Goal: Task Accomplishment & Management: Manage account settings

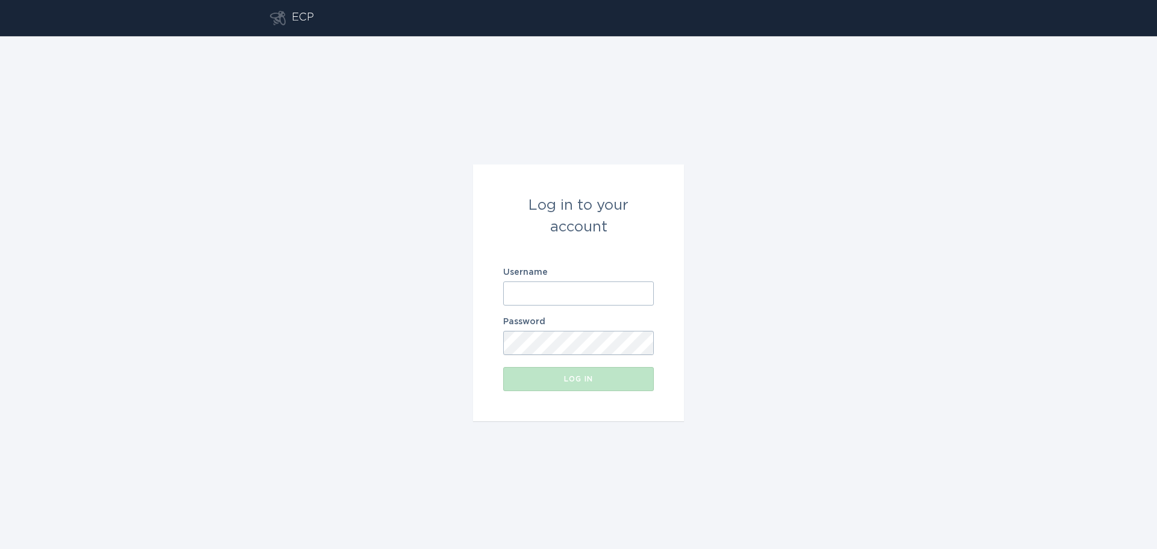
type input "[PERSON_NAME][EMAIL_ADDRESS][DOMAIN_NAME]"
click at [642, 293] on input "[PERSON_NAME][EMAIL_ADDRESS][DOMAIN_NAME]" at bounding box center [578, 293] width 151 height 24
click at [644, 293] on input "[PERSON_NAME][EMAIL_ADDRESS][DOMAIN_NAME]" at bounding box center [578, 293] width 151 height 24
click at [814, 247] on div "Log in to your account Username [PERSON_NAME][EMAIL_ADDRESS][DOMAIN_NAME] Passw…" at bounding box center [578, 292] width 1157 height 513
click at [748, 222] on div "Log in to your account Username [PERSON_NAME][EMAIL_ADDRESS][DOMAIN_NAME] Passw…" at bounding box center [578, 292] width 1157 height 513
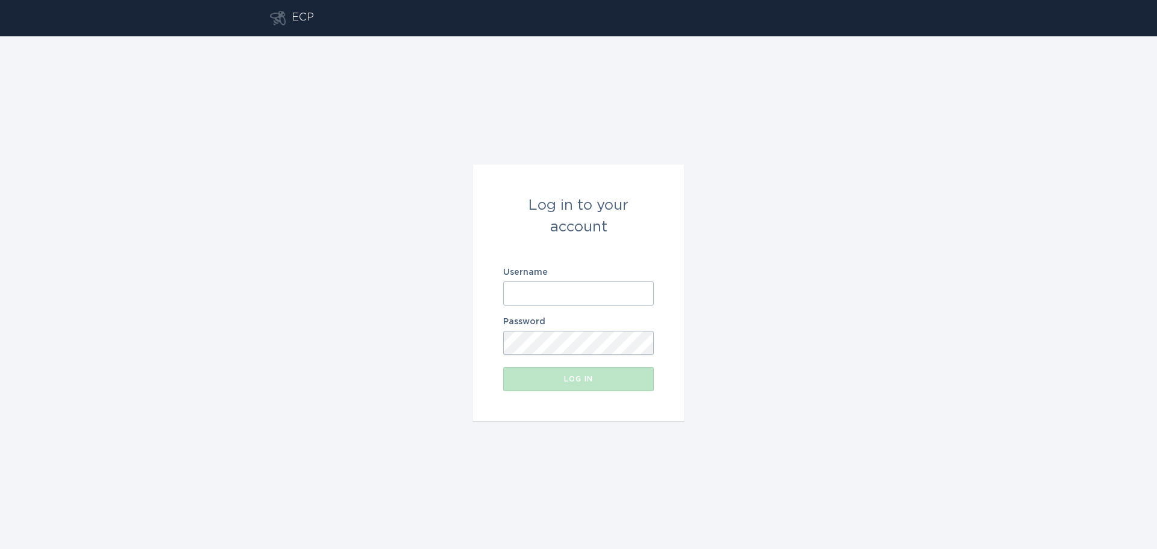
type input "[PERSON_NAME][EMAIL_ADDRESS][DOMAIN_NAME]"
click at [641, 293] on input "[PERSON_NAME][EMAIL_ADDRESS][DOMAIN_NAME]" at bounding box center [578, 293] width 151 height 24
click at [646, 293] on input "[PERSON_NAME][EMAIL_ADDRESS][DOMAIN_NAME]" at bounding box center [578, 293] width 151 height 24
click at [568, 293] on input "[PERSON_NAME][EMAIL_ADDRESS][DOMAIN_NAME]" at bounding box center [578, 293] width 151 height 24
click at [608, 288] on input "[PERSON_NAME][EMAIL_ADDRESS][DOMAIN_NAME]" at bounding box center [578, 293] width 151 height 24
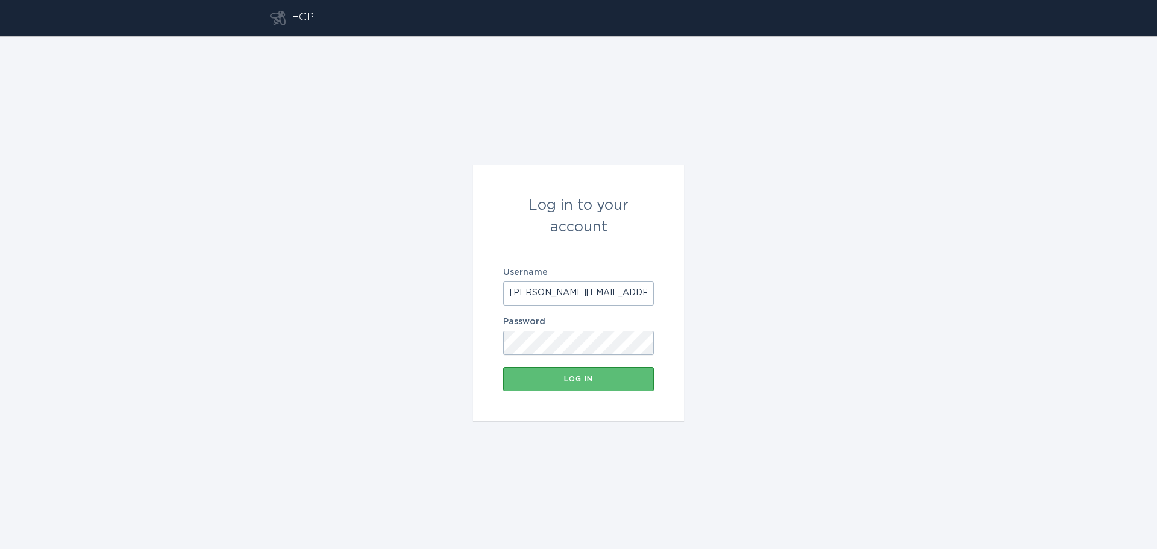
drag, startPoint x: 611, startPoint y: 289, endPoint x: 489, endPoint y: 294, distance: 121.9
click at [489, 294] on form "Log in to your account Username [PERSON_NAME][EMAIL_ADDRESS][DOMAIN_NAME] Passw…" at bounding box center [578, 293] width 211 height 257
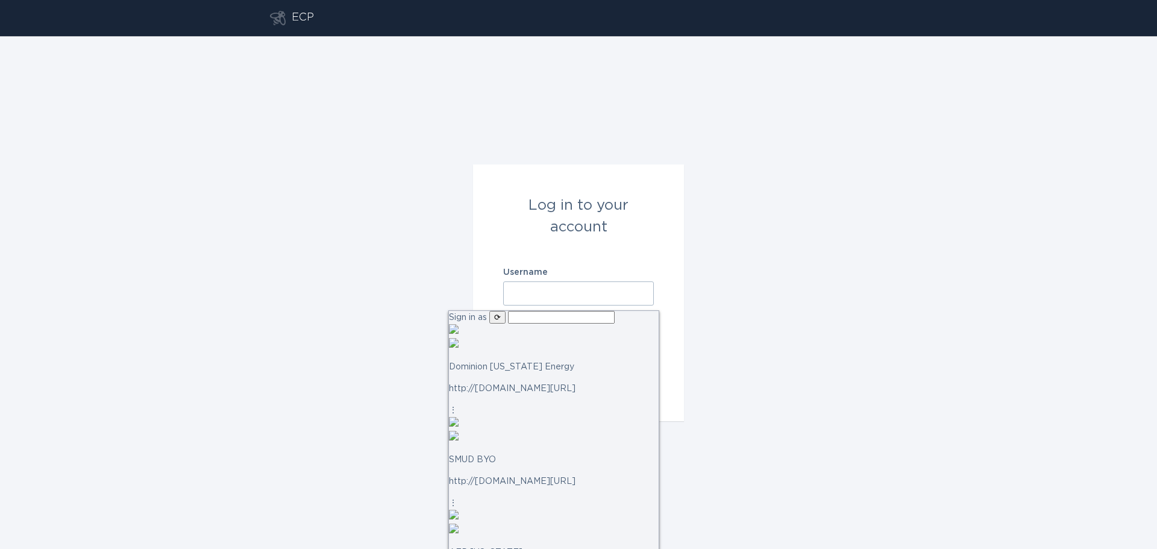
click at [643, 294] on input "Username" at bounding box center [578, 293] width 151 height 24
type input "xcel"
click at [503, 367] on button "Log in" at bounding box center [578, 379] width 151 height 24
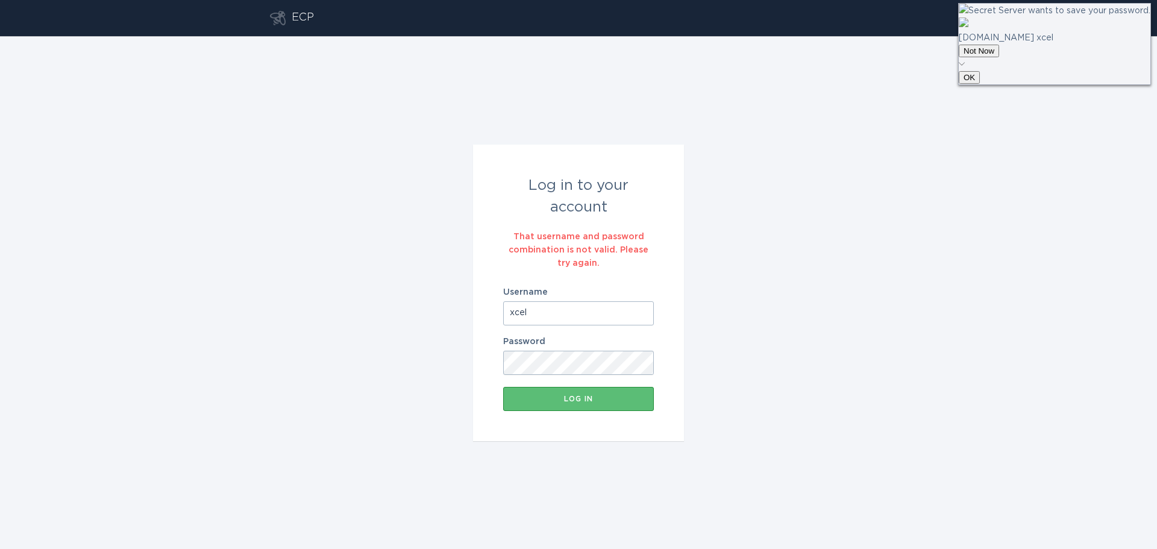
click at [565, 310] on input "xcel" at bounding box center [578, 313] width 151 height 24
click at [641, 312] on input "xcel" at bounding box center [578, 313] width 151 height 24
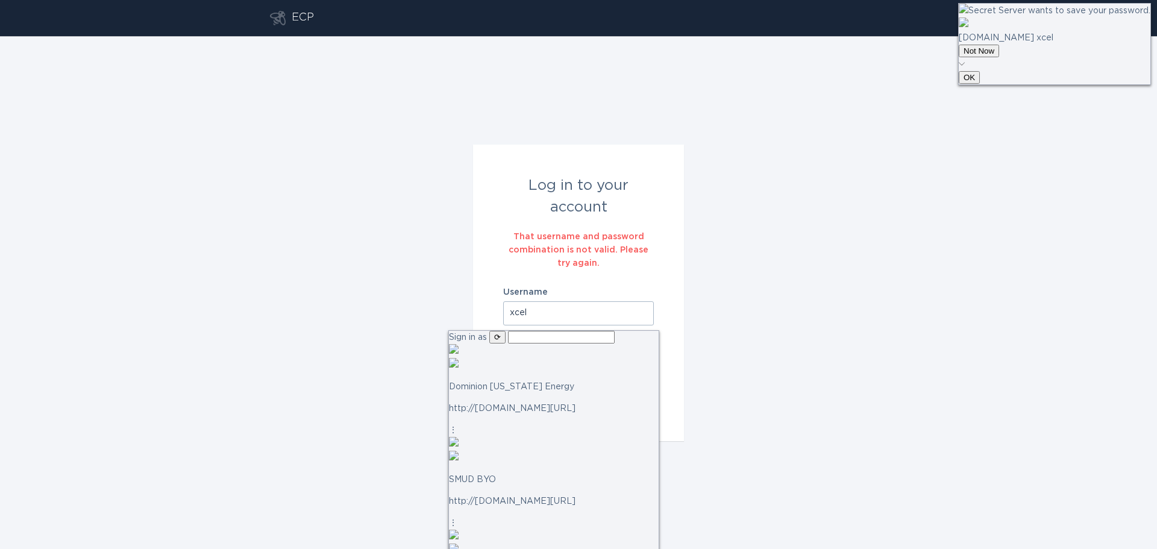
scroll to position [1266, 0]
click at [565, 341] on input "text" at bounding box center [561, 337] width 107 height 13
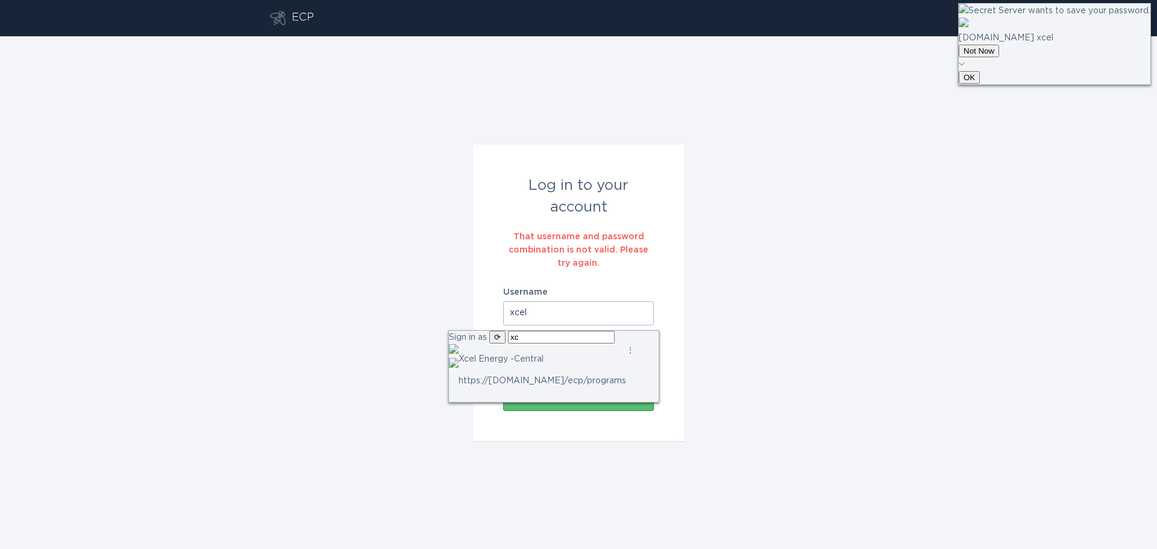
scroll to position [0, 0]
type input "xcel"
click at [565, 366] on p "Xcel Energy -Central" at bounding box center [543, 359] width 168 height 13
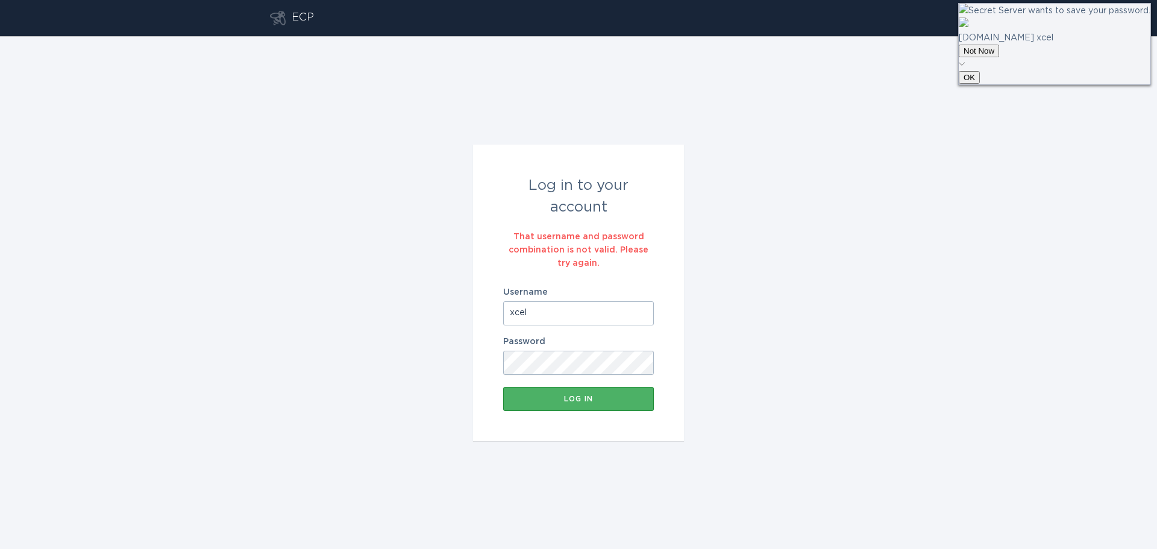
type input "[EMAIL_ADDRESS][DOMAIN_NAME]"
click at [575, 399] on div "Log in" at bounding box center [578, 398] width 139 height 7
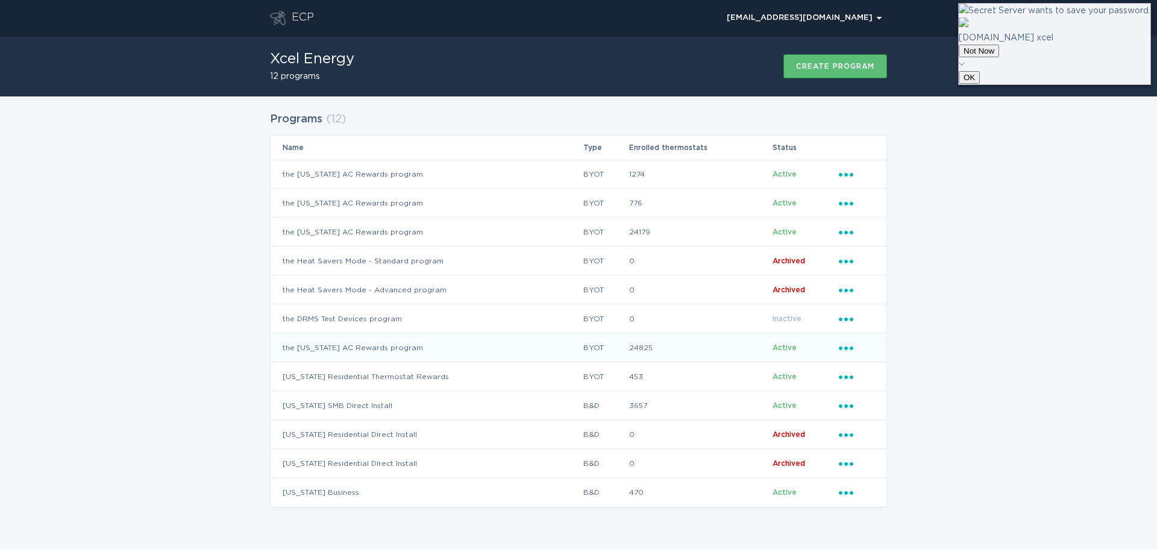
click at [847, 348] on icon "Popover menu" at bounding box center [846, 349] width 14 height 4
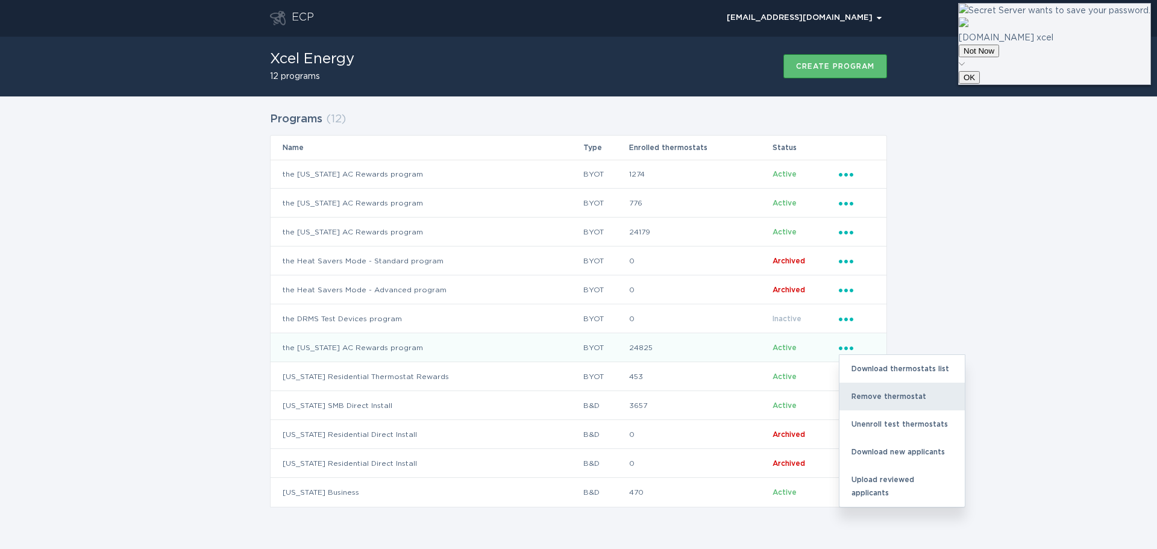
click at [875, 391] on div "Remove thermostat" at bounding box center [902, 397] width 125 height 28
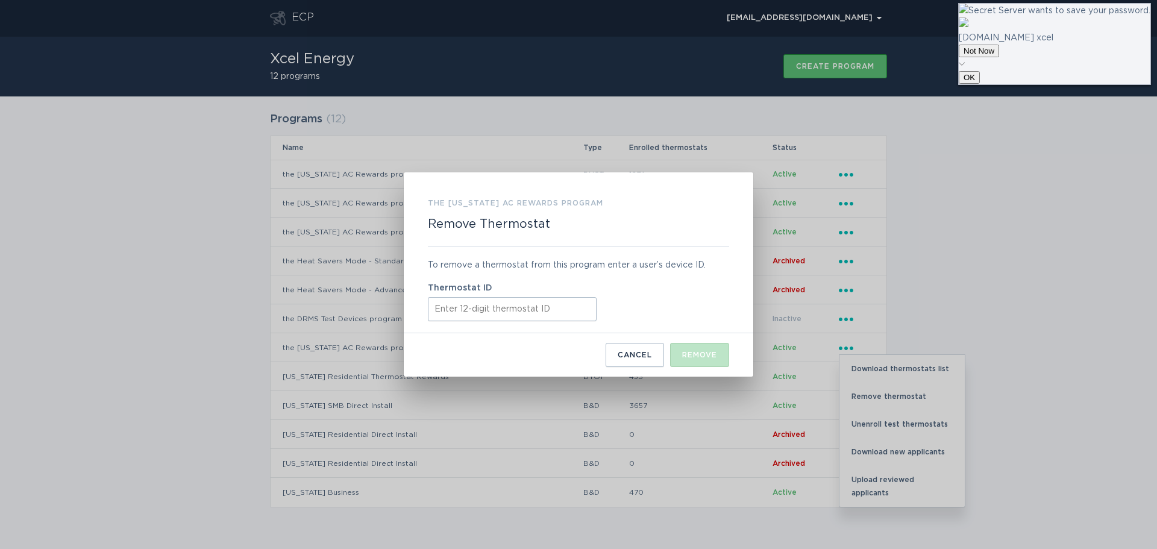
click at [488, 312] on input "Thermostat ID" at bounding box center [512, 309] width 169 height 24
paste input "531662237588"
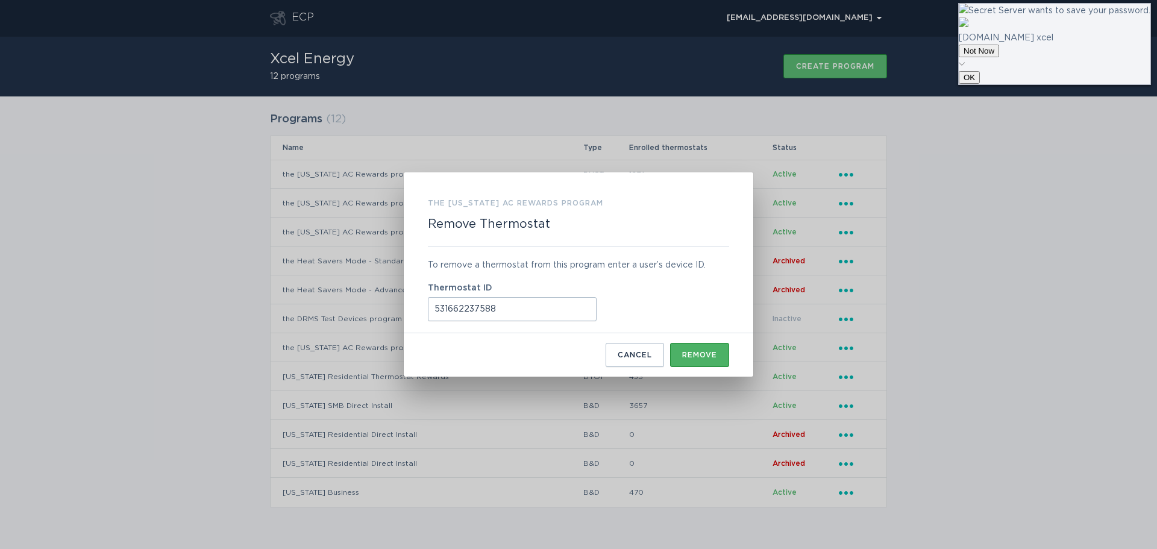
type input "531662237588"
click at [696, 352] on div "Remove" at bounding box center [699, 354] width 35 height 7
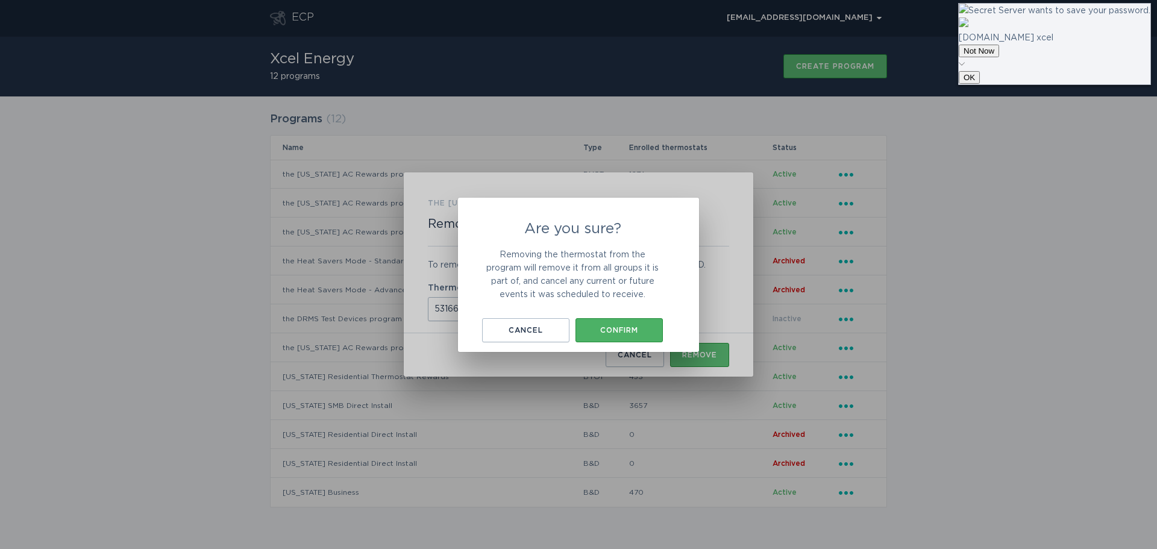
click at [628, 327] on div "Confirm" at bounding box center [619, 330] width 75 height 7
